Goal: Information Seeking & Learning: Learn about a topic

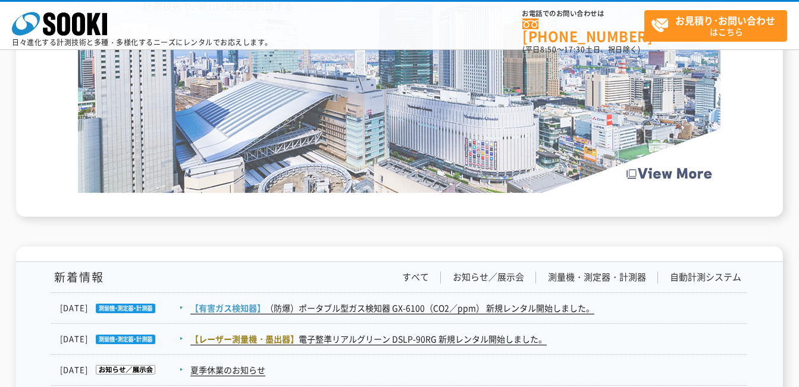
scroll to position [2023, 0]
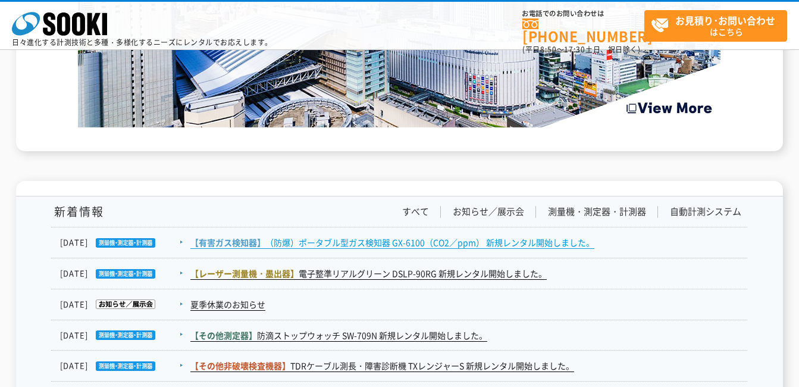
click at [356, 243] on link "【有害ガス検知器】 （防爆）ポータブル型ガス検知器 GX-6100（CO2／ppm） 新規レンタル開始しました。" at bounding box center [392, 242] width 404 height 12
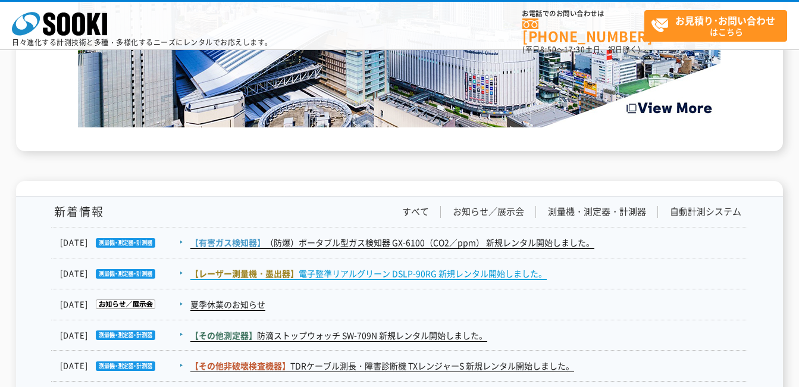
click at [277, 274] on span "【レーザー測量機・墨出器】" at bounding box center [244, 273] width 108 height 12
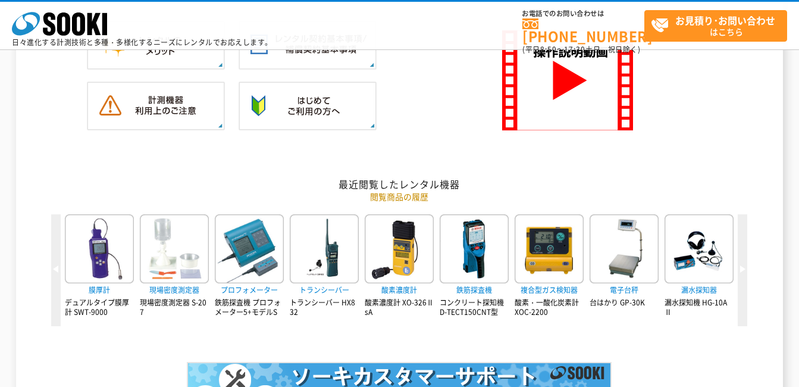
scroll to position [1296, 0]
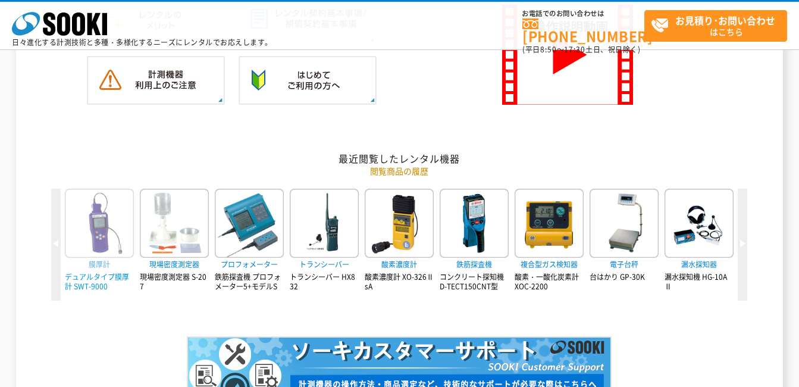
click at [87, 266] on span "膜厚計" at bounding box center [99, 264] width 69 height 13
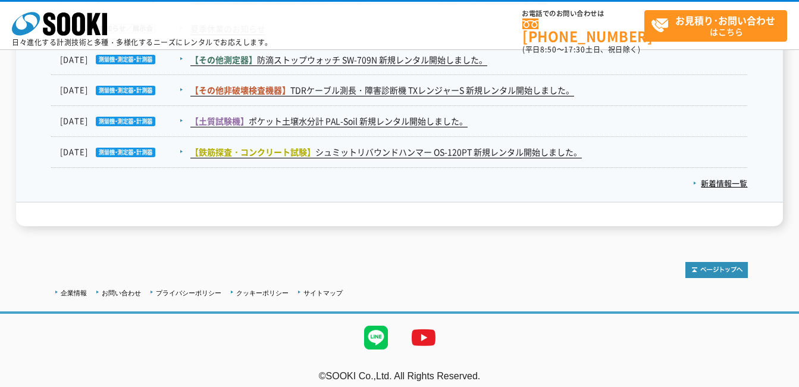
scroll to position [2307, 0]
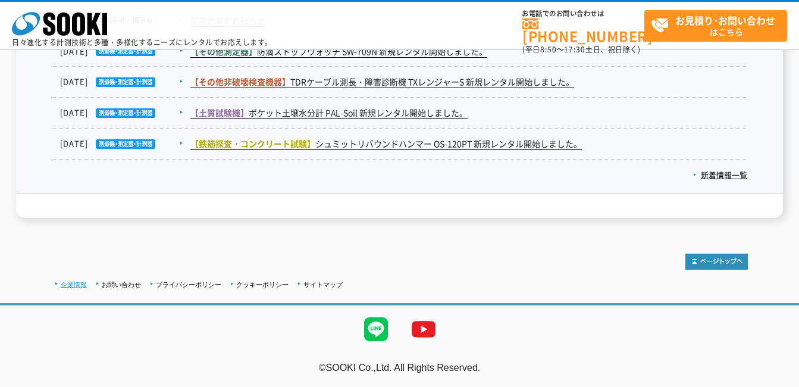
click at [66, 286] on link "企業情報" at bounding box center [74, 284] width 26 height 7
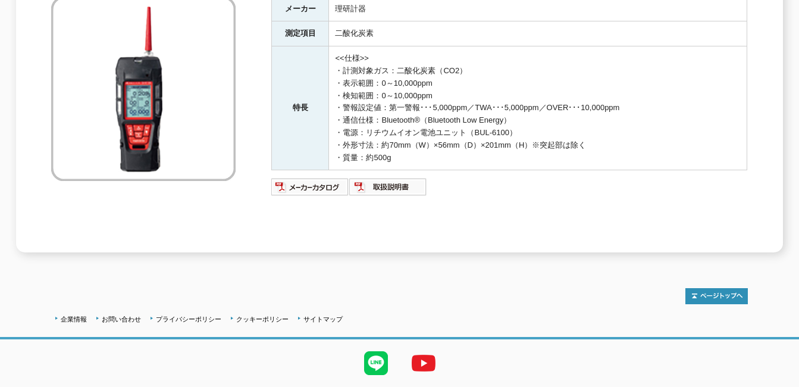
scroll to position [252, 0]
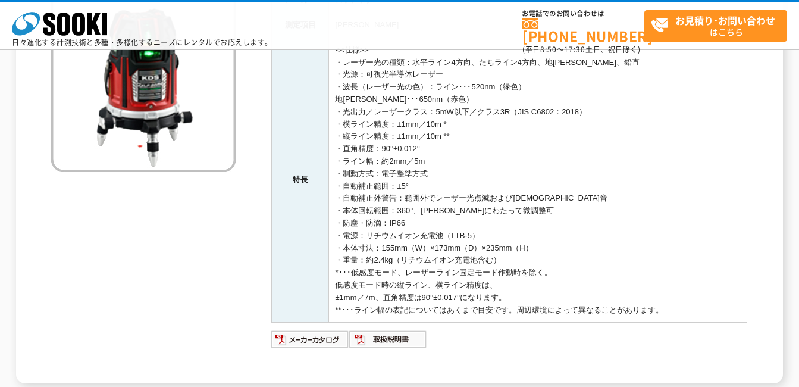
scroll to position [238, 0]
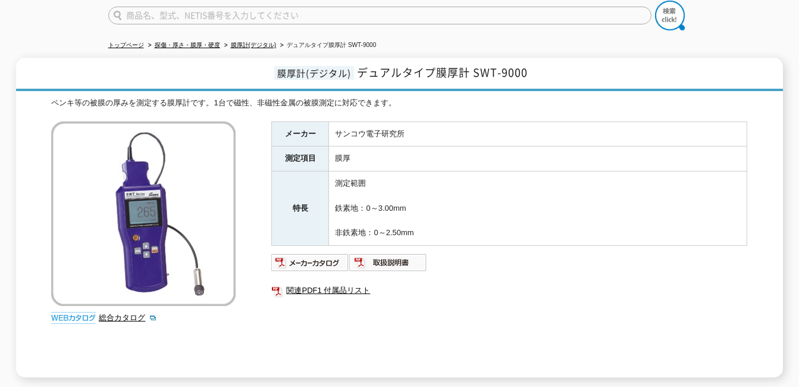
scroll to position [74, 0]
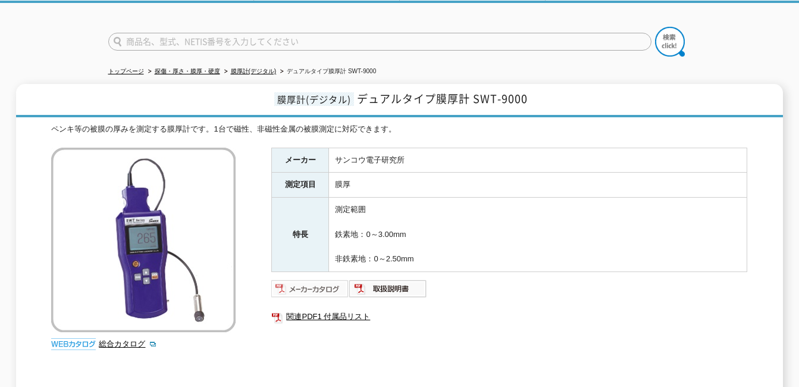
click at [312, 284] on img at bounding box center [310, 288] width 78 height 19
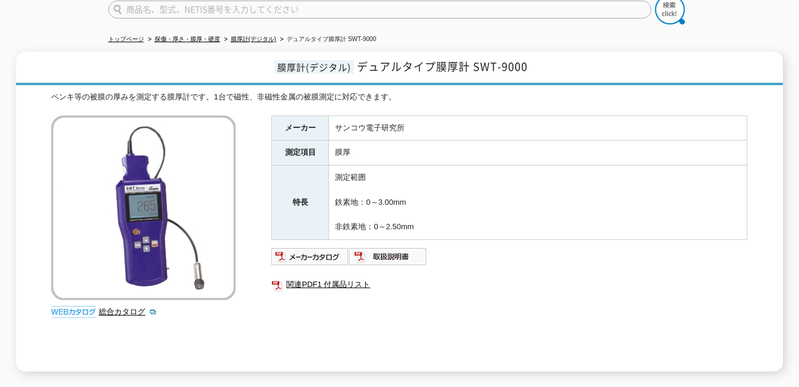
scroll to position [0, 0]
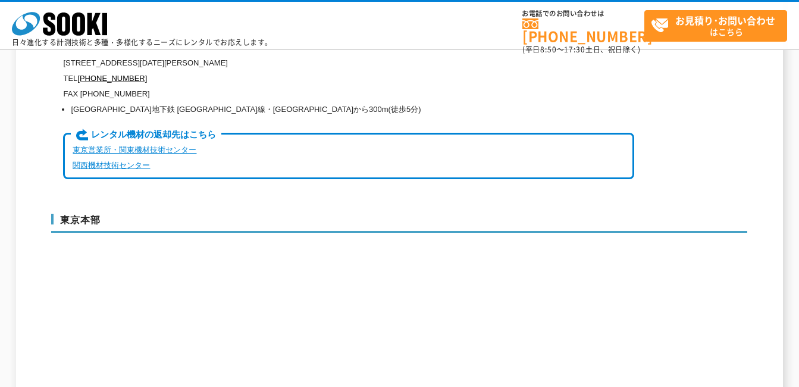
scroll to position [3034, 0]
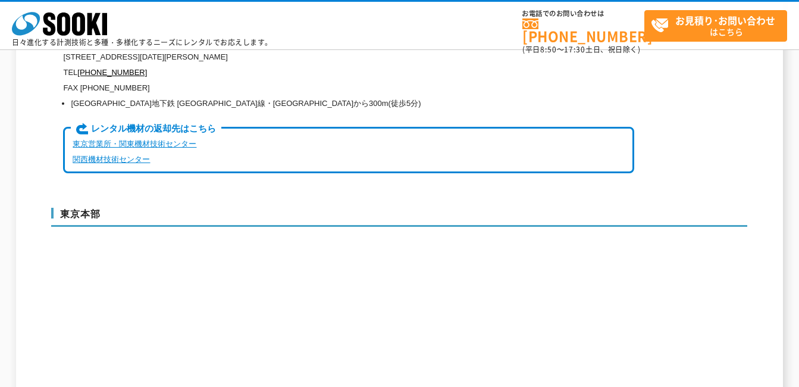
click at [89, 155] on link "関西機材技術センター" at bounding box center [111, 159] width 77 height 9
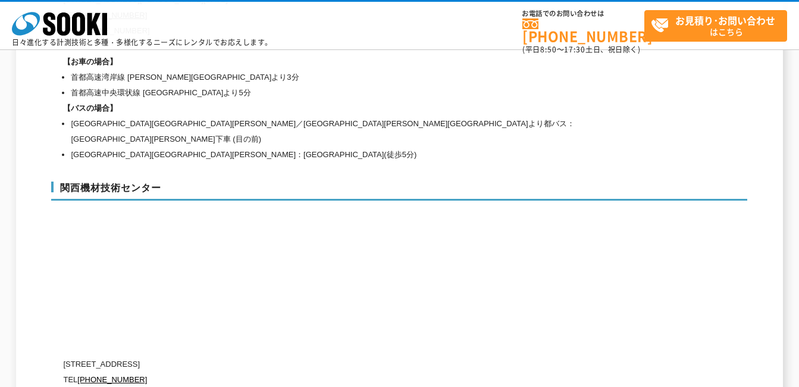
scroll to position [5375, 0]
